Goal: Transaction & Acquisition: Register for event/course

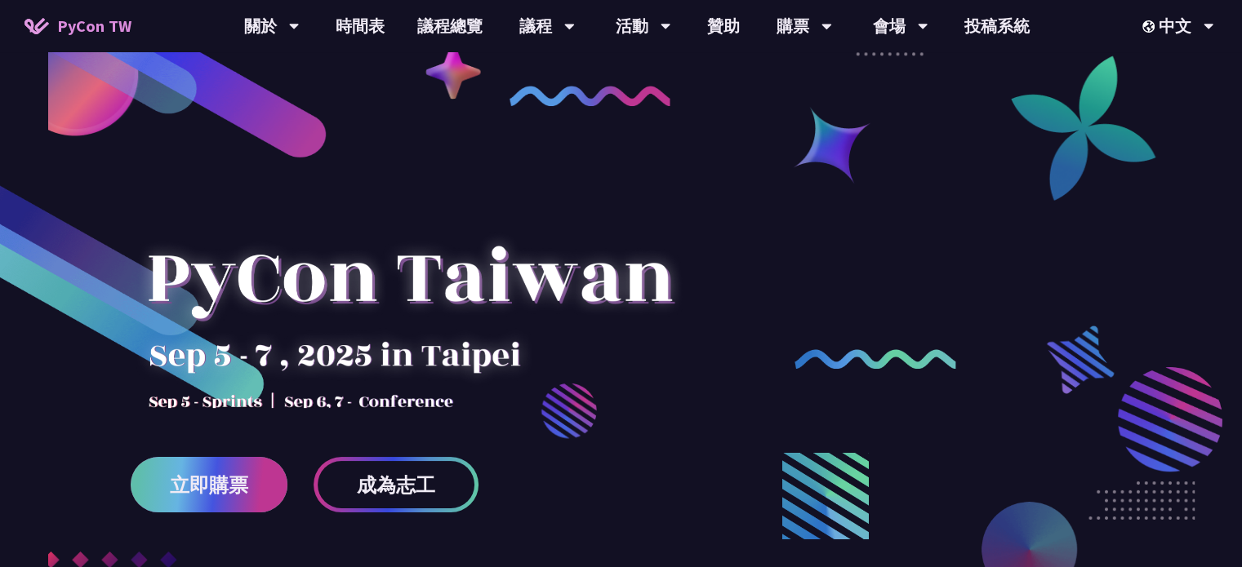
click at [203, 471] on link "立即購票" at bounding box center [209, 485] width 157 height 56
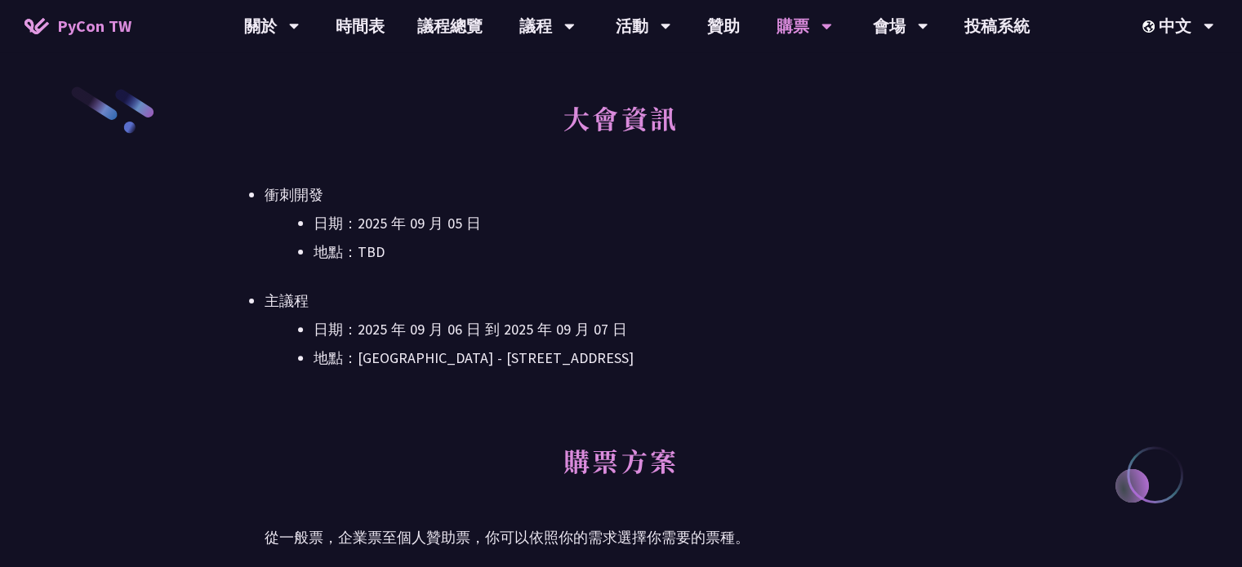
scroll to position [490, 0]
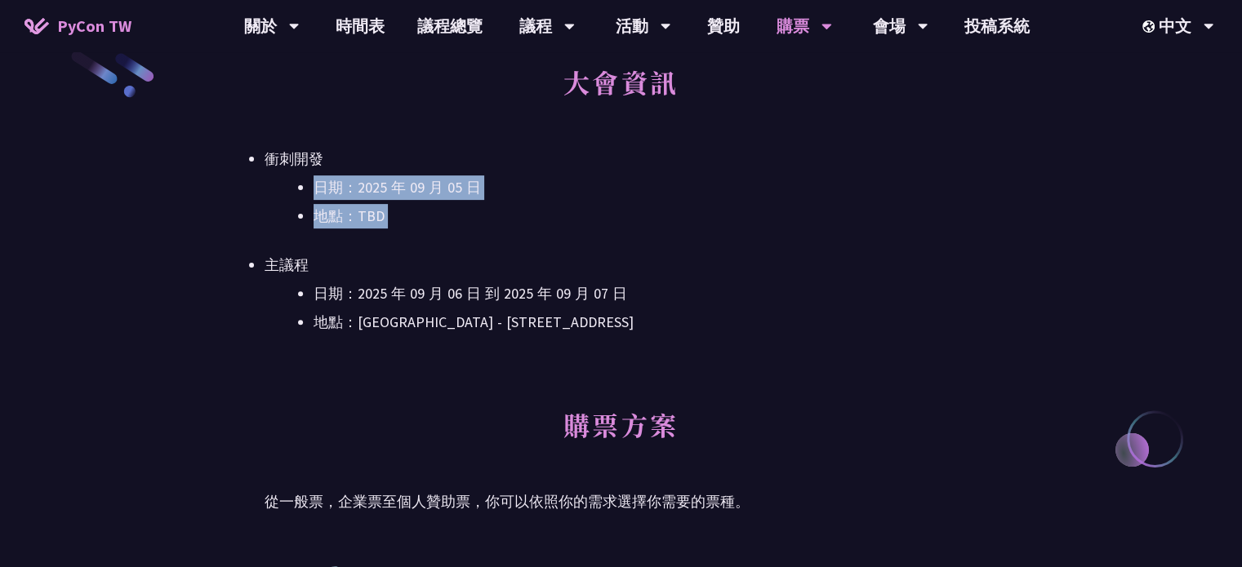
drag, startPoint x: 318, startPoint y: 188, endPoint x: 440, endPoint y: 248, distance: 136.6
click at [440, 248] on ul "衝刺開發 日期：[DATE] 地點：TBD 主議程 日期：[DATE] 到 [DATE] 地點：[GEOGRAPHIC_DATA] - ​[GEOGRAPHI…" at bounding box center [621, 241] width 713 height 188
click at [359, 302] on li "日期：2025 年 09 月 06 日 到 2025 年 09 月 07 日" at bounding box center [646, 294] width 664 height 24
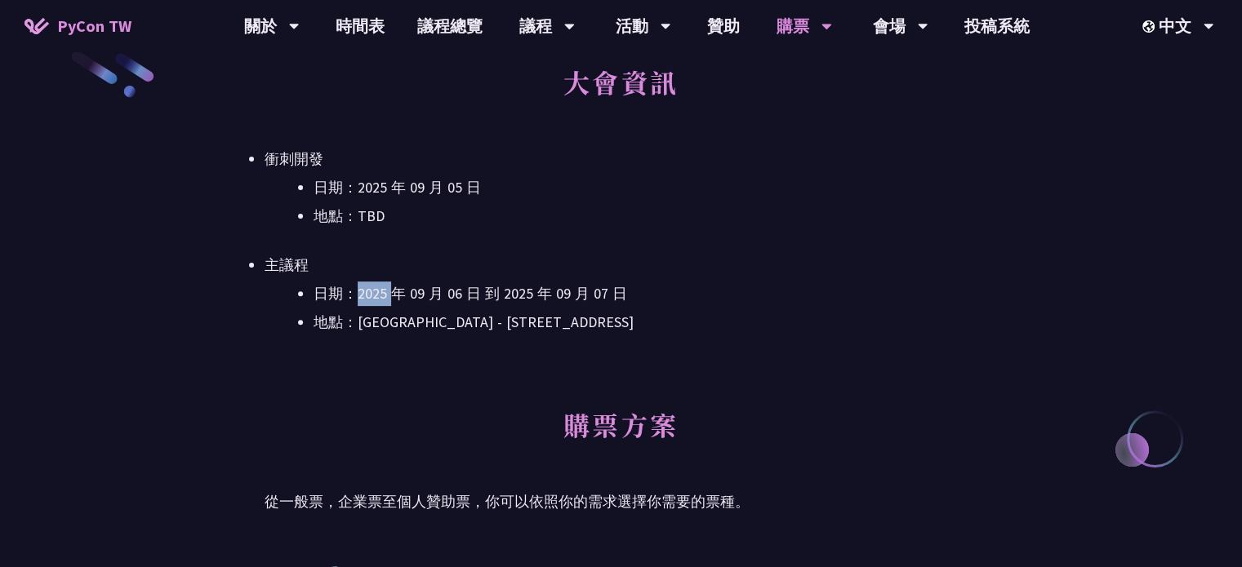
click at [359, 302] on li "日期：2025 年 09 月 06 日 到 2025 年 09 月 07 日" at bounding box center [646, 294] width 664 height 24
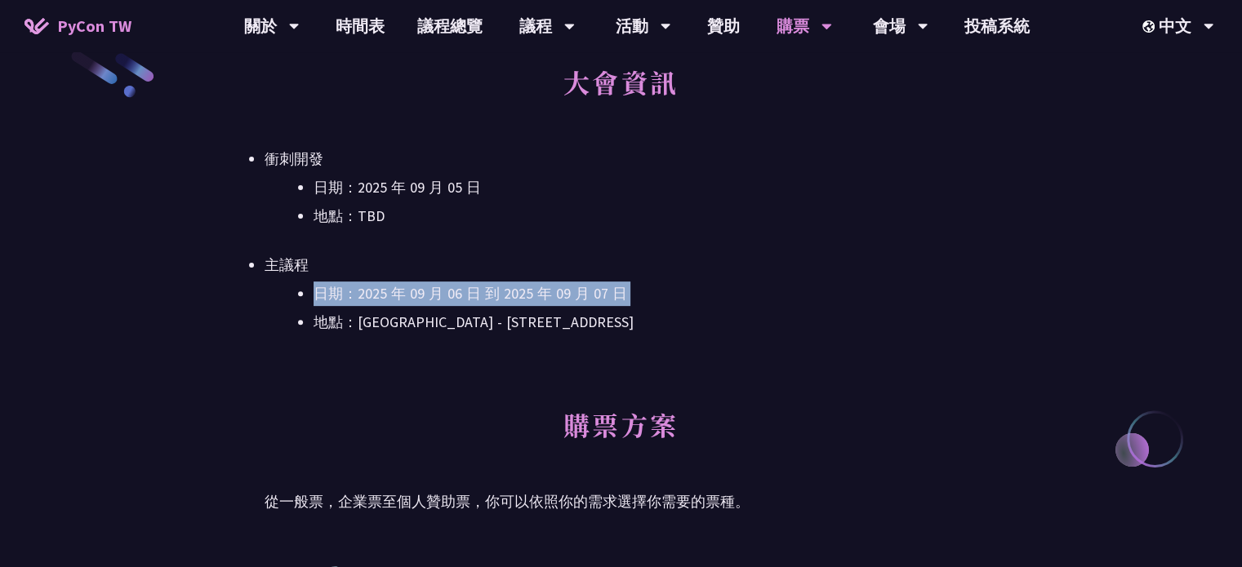
click at [359, 302] on li "日期：2025 年 09 月 06 日 到 2025 年 09 月 07 日" at bounding box center [646, 294] width 664 height 24
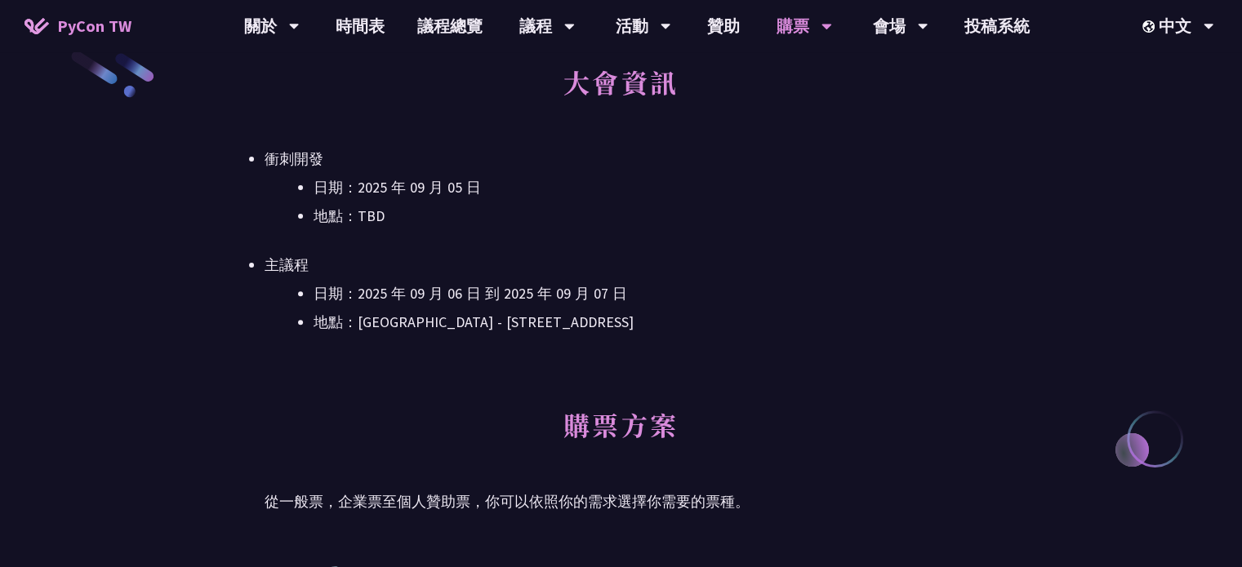
click at [445, 331] on li "地點：[GEOGRAPHIC_DATA] - ​[STREET_ADDRESS]" at bounding box center [646, 322] width 664 height 24
drag, startPoint x: 358, startPoint y: 322, endPoint x: 443, endPoint y: 324, distance: 85.8
click at [443, 324] on li "地點：[GEOGRAPHIC_DATA] - ​[STREET_ADDRESS]" at bounding box center [646, 322] width 664 height 24
drag, startPoint x: 466, startPoint y: 326, endPoint x: 696, endPoint y: 333, distance: 230.4
click at [696, 333] on li "地點：[GEOGRAPHIC_DATA] - ​[STREET_ADDRESS]" at bounding box center [646, 322] width 664 height 24
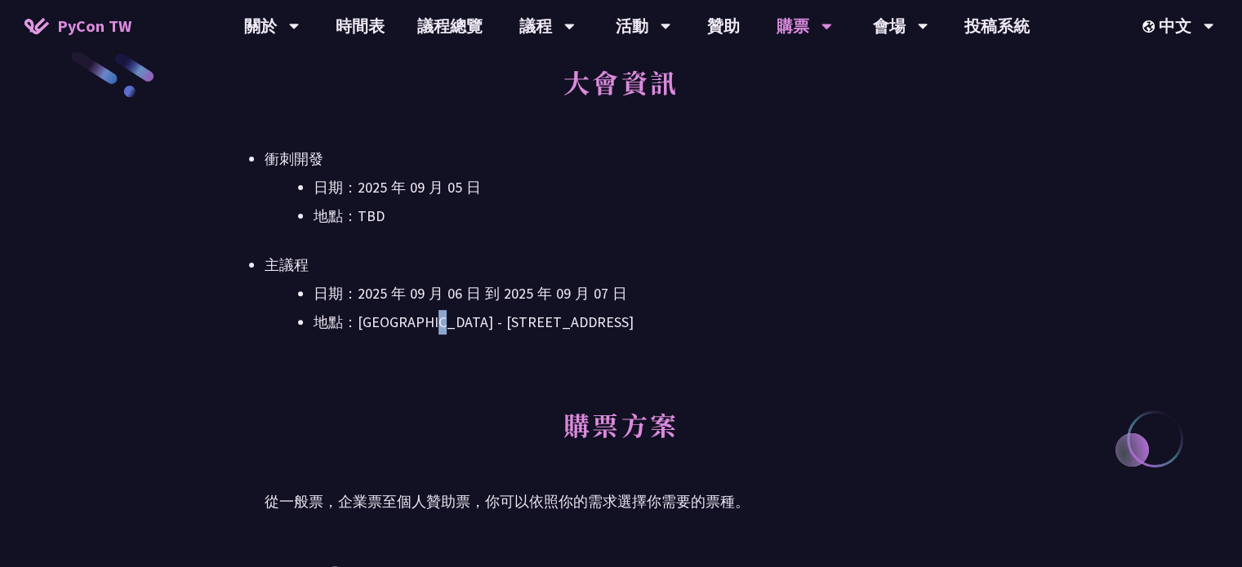
click at [457, 320] on li "地點：[GEOGRAPHIC_DATA] - ​[STREET_ADDRESS]" at bounding box center [646, 322] width 664 height 24
drag, startPoint x: 459, startPoint y: 320, endPoint x: 704, endPoint y: 313, distance: 245.1
click at [704, 313] on li "地點：[GEOGRAPHIC_DATA] - ​[STREET_ADDRESS]" at bounding box center [646, 322] width 664 height 24
